Goal: Task Accomplishment & Management: Manage account settings

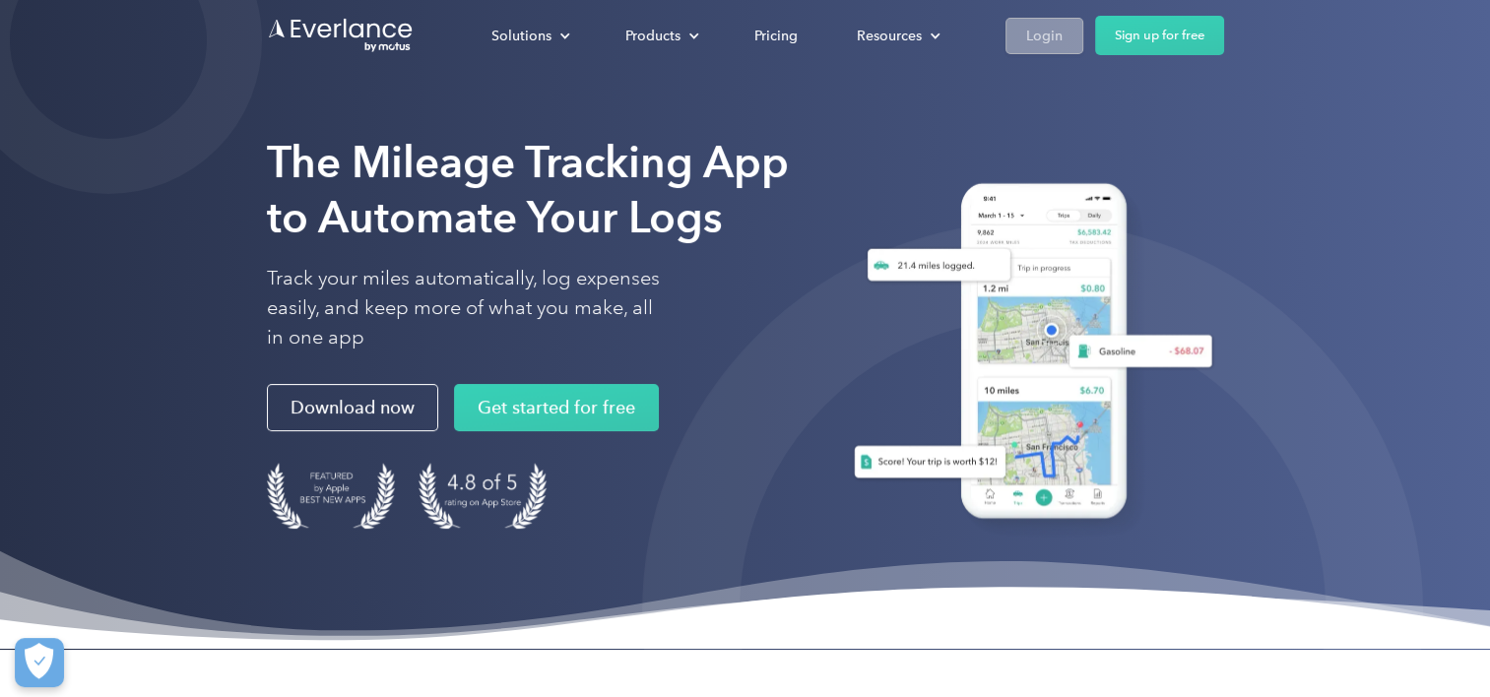
click at [654, 29] on link "Login" at bounding box center [1045, 36] width 78 height 36
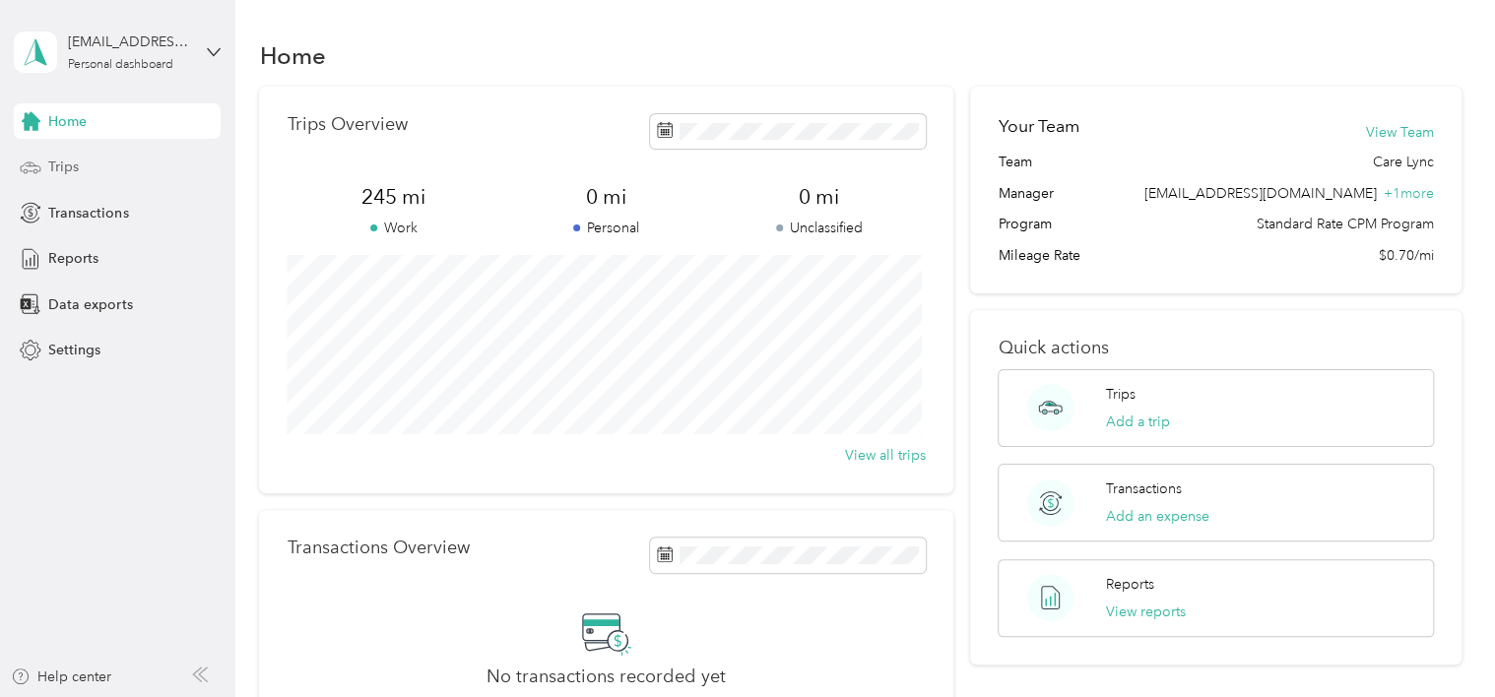
click at [57, 169] on span "Trips" at bounding box center [63, 167] width 31 height 21
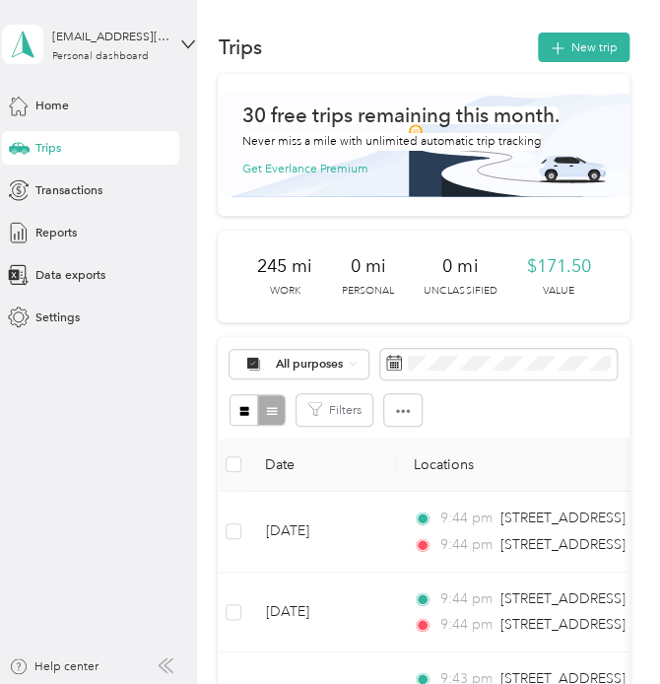
click at [126, 548] on aside "[EMAIL_ADDRESS][DOMAIN_NAME] Personal dashboard Home Trips Transactions Reports…" at bounding box center [98, 342] width 197 height 684
click at [403, 409] on icon "button" at bounding box center [403, 411] width 14 height 4
click at [24, 548] on aside "araines@care-lync.com Personal dashboard Home Trips Transactions Reports Data e…" at bounding box center [98, 342] width 197 height 684
click at [378, 466] on span "Export" at bounding box center [380, 471] width 35 height 15
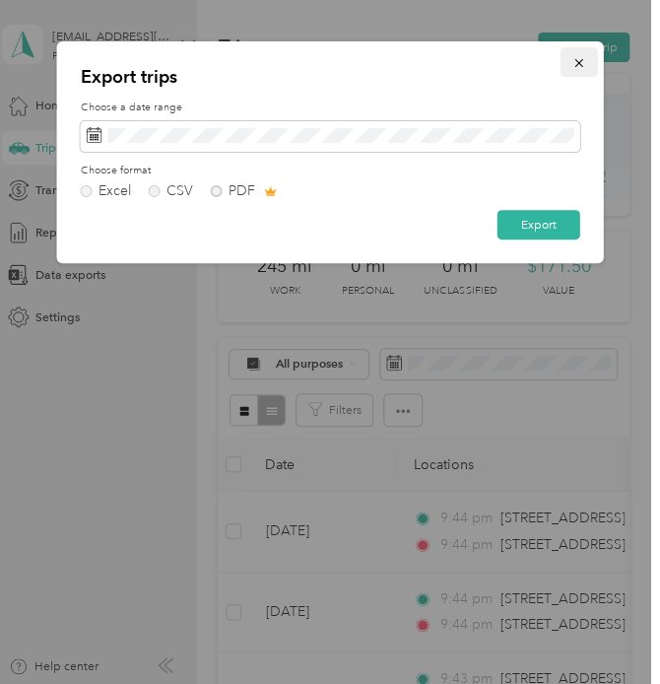
click at [574, 66] on icon "button" at bounding box center [579, 63] width 14 height 14
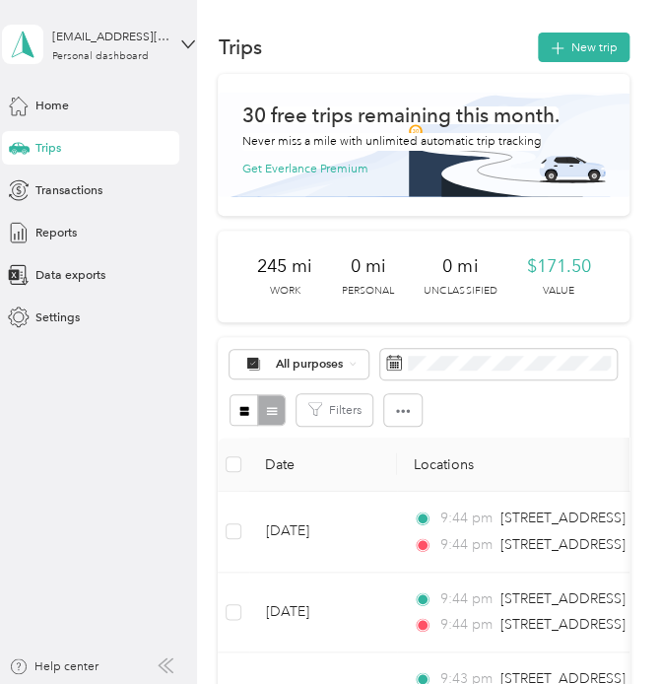
click at [51, 456] on aside "araines@care-lync.com Personal dashboard Home Trips Transactions Reports Data e…" at bounding box center [98, 342] width 197 height 684
